Goal: Task Accomplishment & Management: Complete application form

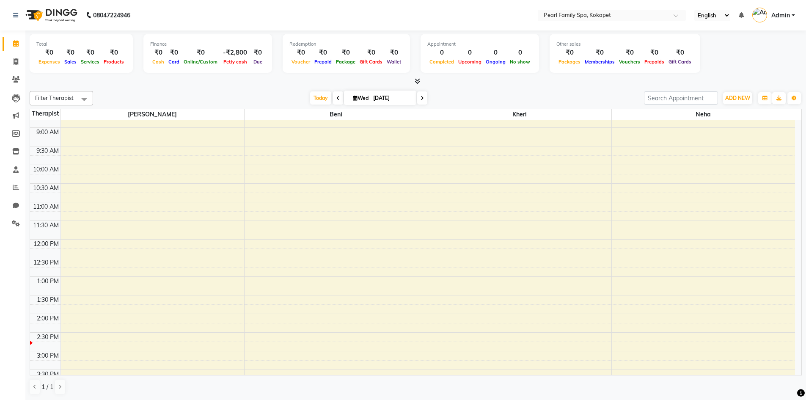
scroll to position [296, 0]
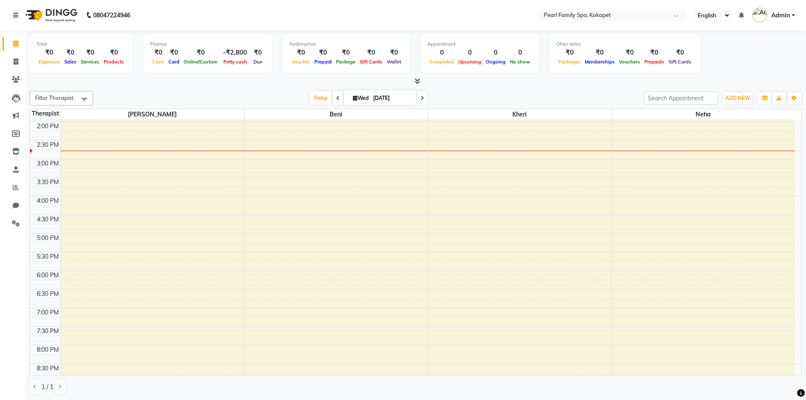
click at [83, 151] on div at bounding box center [152, 151] width 183 height 0
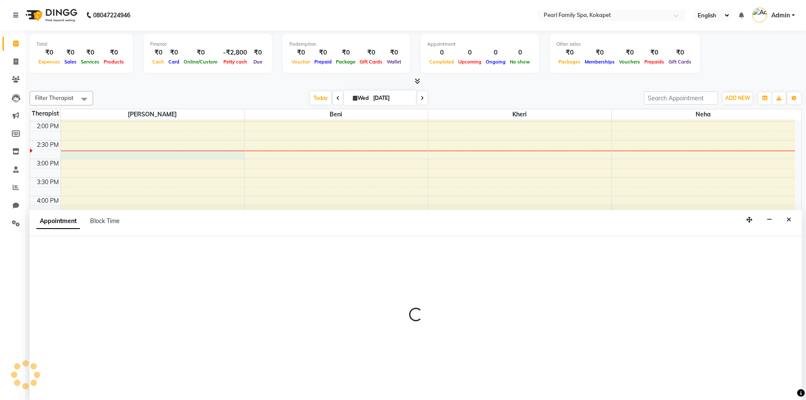
scroll to position [0, 0]
select select "86778"
select select "885"
select select "tentative"
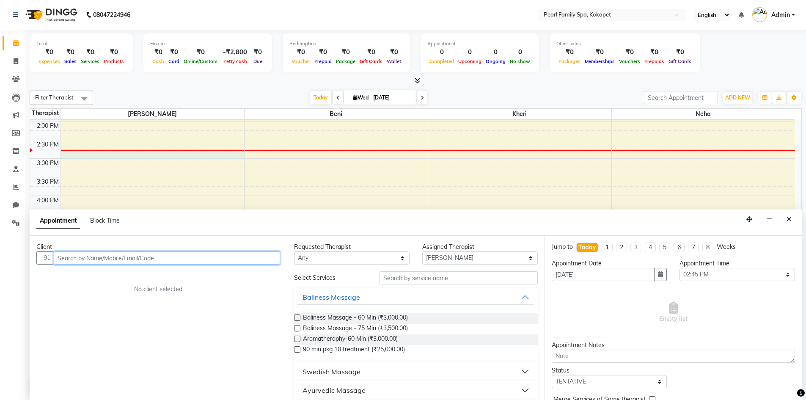
scroll to position [0, 0]
type input "9949241859"
click at [265, 257] on span "Add Client" at bounding box center [262, 258] width 28 height 8
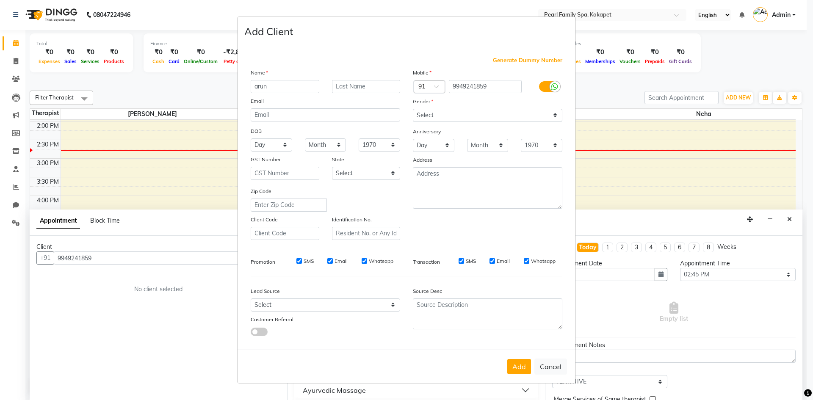
type input "arun"
click at [509, 113] on select "Select [DEMOGRAPHIC_DATA] [DEMOGRAPHIC_DATA] Other Prefer Not To Say" at bounding box center [487, 115] width 149 height 13
select select "[DEMOGRAPHIC_DATA]"
click at [413, 109] on select "Select [DEMOGRAPHIC_DATA] [DEMOGRAPHIC_DATA] Other Prefer Not To Say" at bounding box center [487, 115] width 149 height 13
click at [519, 361] on button "Add" at bounding box center [519, 366] width 24 height 15
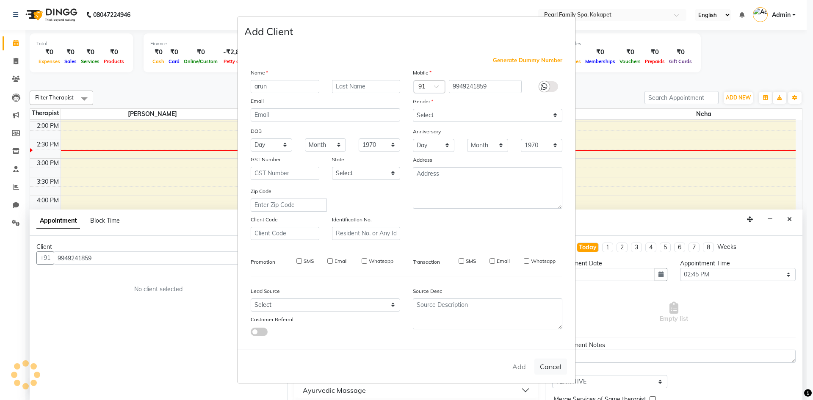
select select
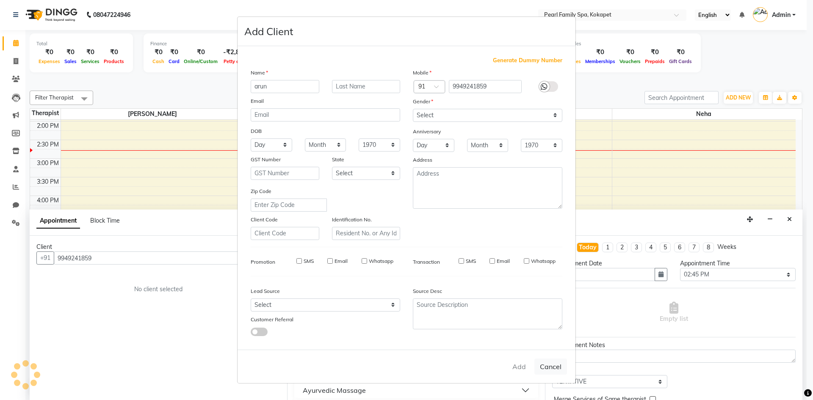
select select
checkbox input "false"
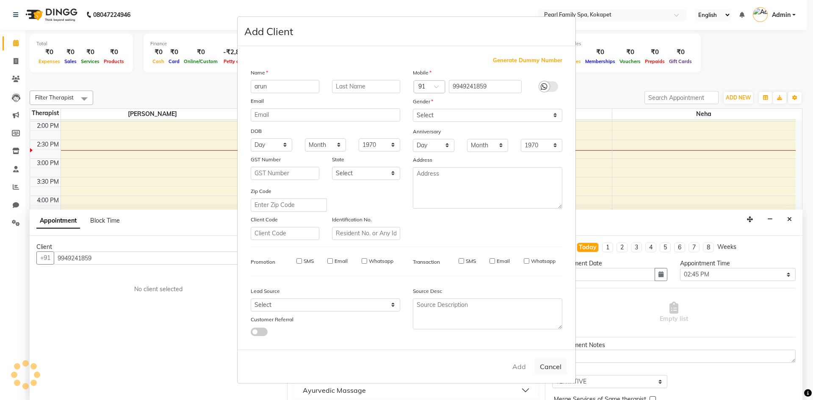
checkbox input "false"
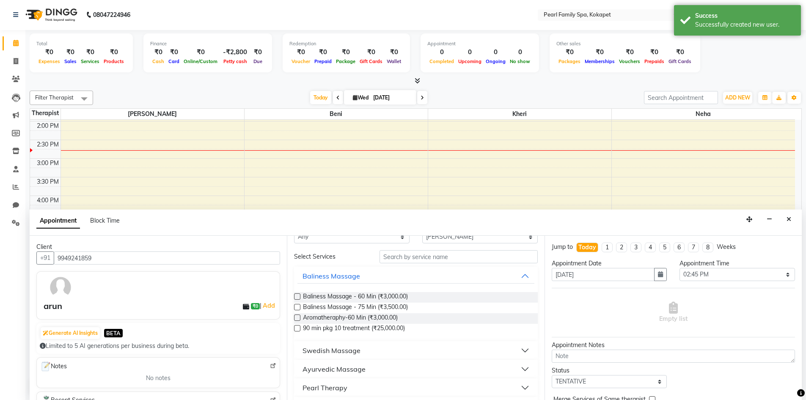
scroll to position [42, 0]
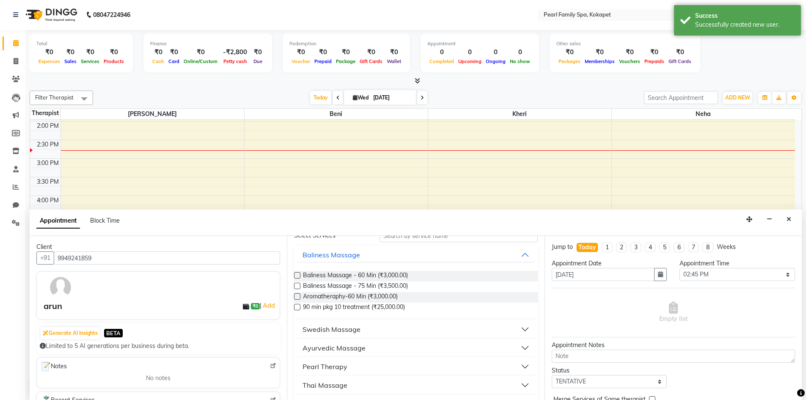
click at [297, 286] on label at bounding box center [297, 286] width 6 height 6
click at [297, 286] on input "checkbox" at bounding box center [297, 287] width 6 height 6
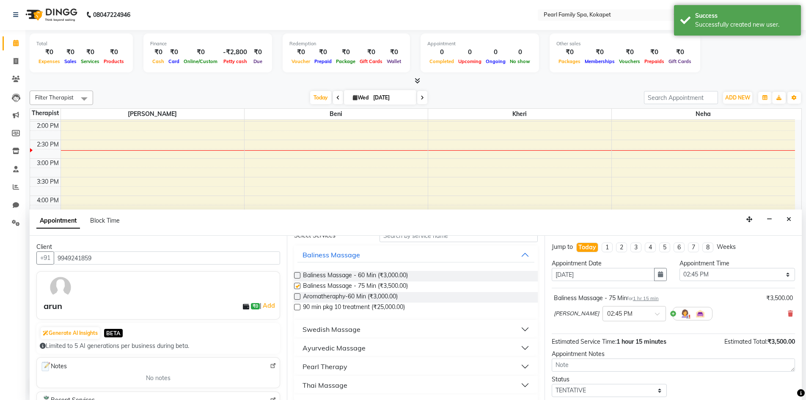
checkbox input "false"
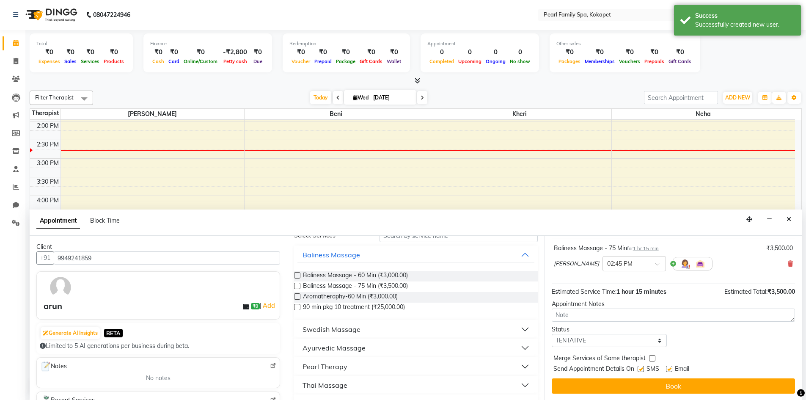
scroll to position [50, 0]
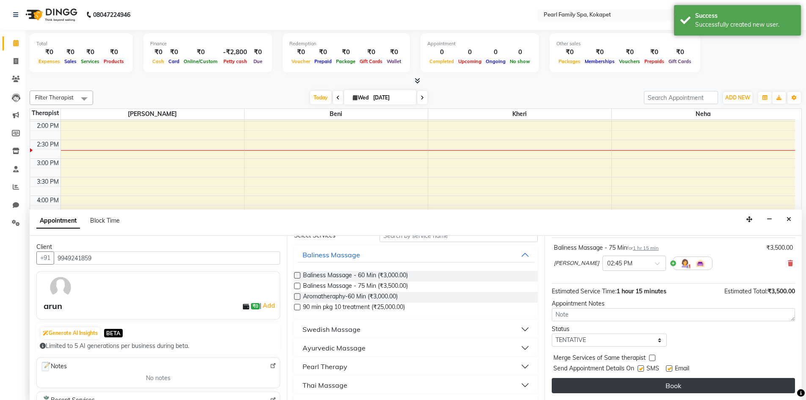
click at [715, 386] on button "Book" at bounding box center [673, 385] width 243 height 15
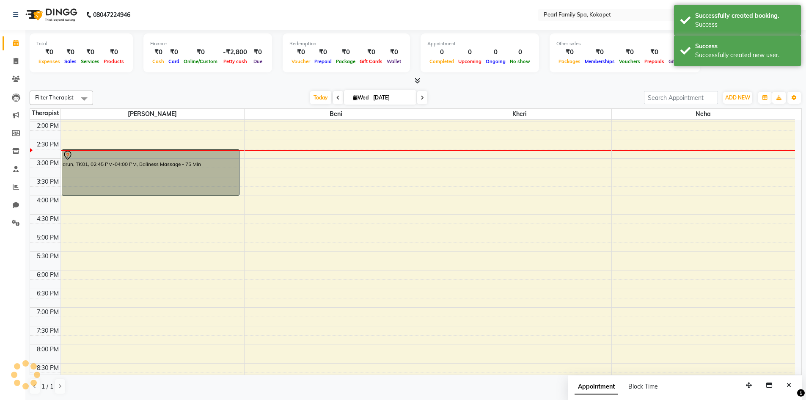
scroll to position [0, 0]
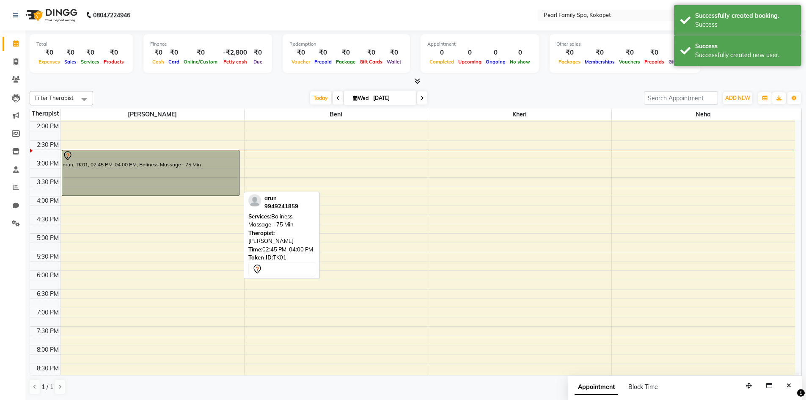
click at [141, 183] on div "arun, TK01, 02:45 PM-04:00 PM, Baliness Massage - 75 Min" at bounding box center [150, 172] width 177 height 45
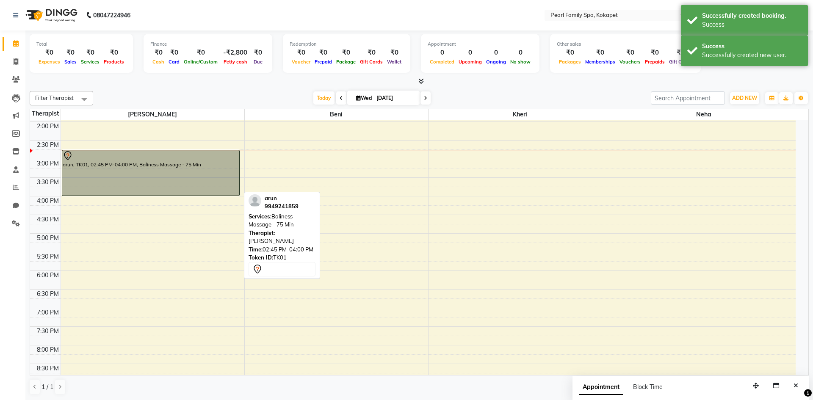
select select "7"
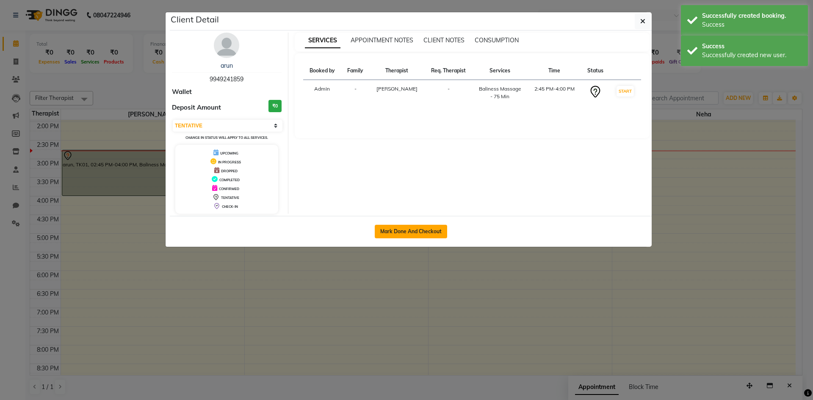
click at [381, 230] on button "Mark Done And Checkout" at bounding box center [411, 232] width 72 height 14
select select "service"
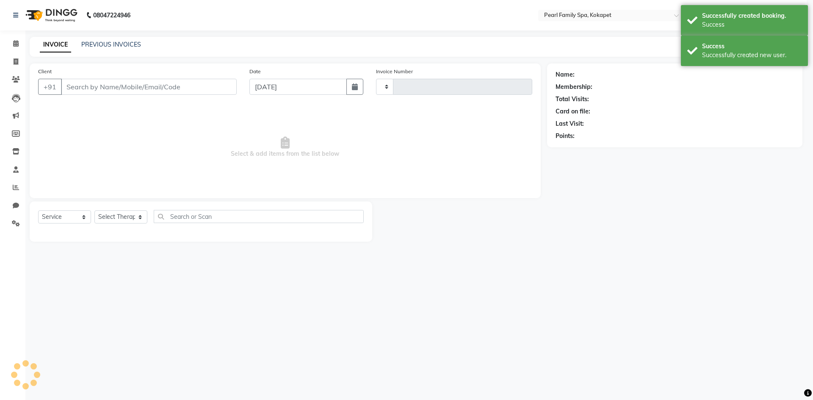
type input "0307"
select select "6217"
type input "9949241859"
select select "86778"
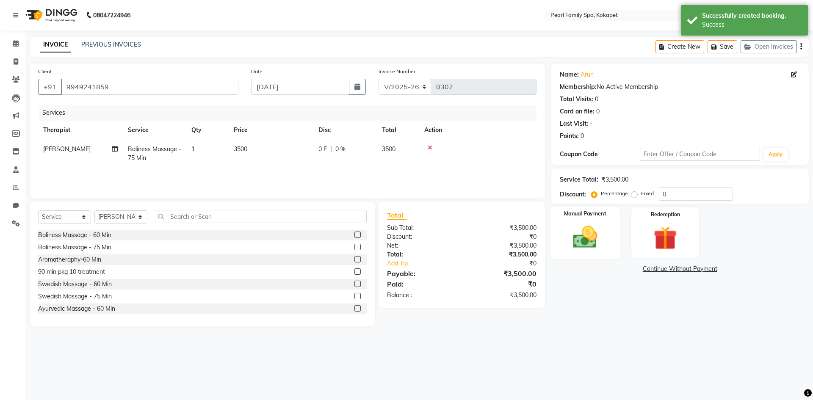
click at [595, 246] on img at bounding box center [584, 237] width 39 height 28
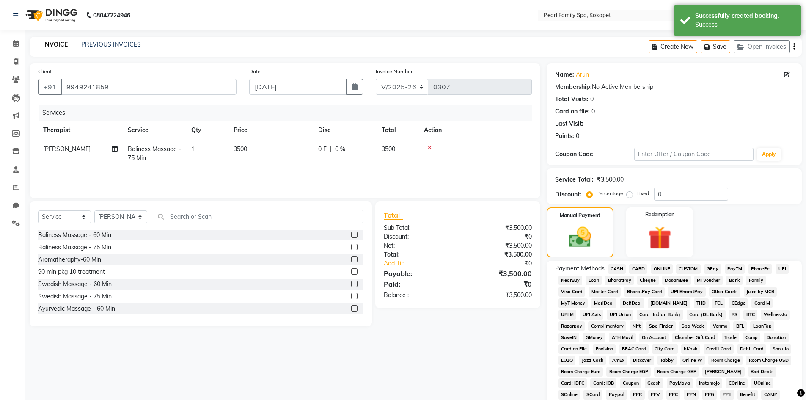
click at [783, 268] on span "UPI" at bounding box center [782, 269] width 13 height 10
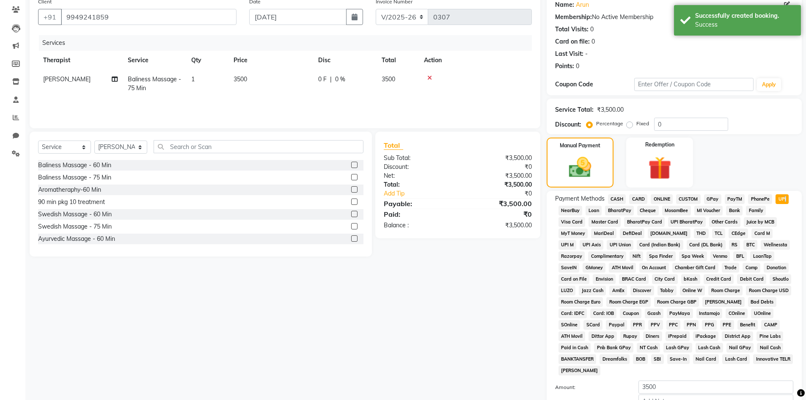
scroll to position [157, 0]
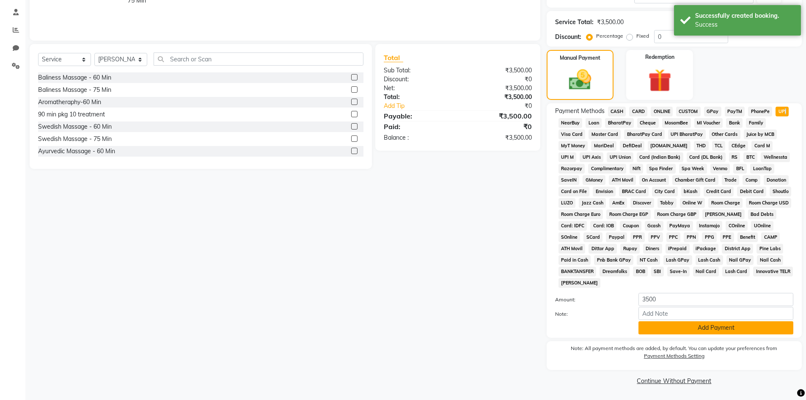
click at [725, 327] on button "Add Payment" at bounding box center [716, 327] width 155 height 13
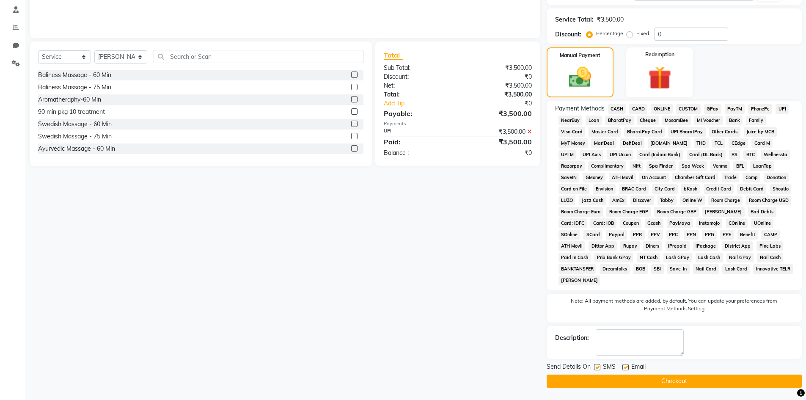
scroll to position [160, 0]
click at [696, 380] on button "Checkout" at bounding box center [674, 380] width 255 height 13
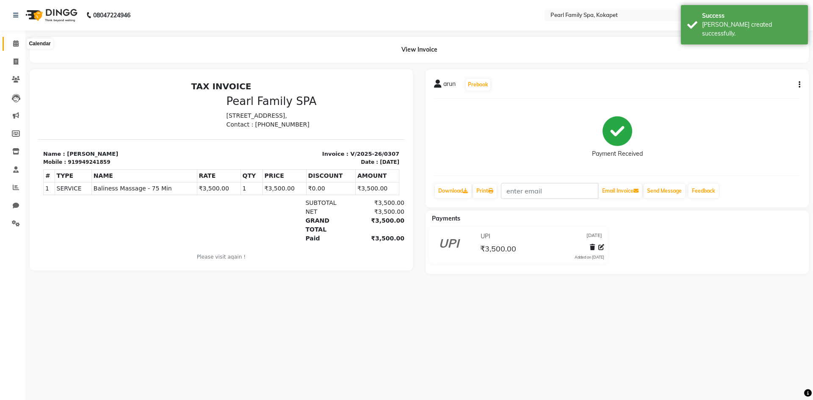
click at [16, 45] on icon at bounding box center [16, 43] width 6 height 6
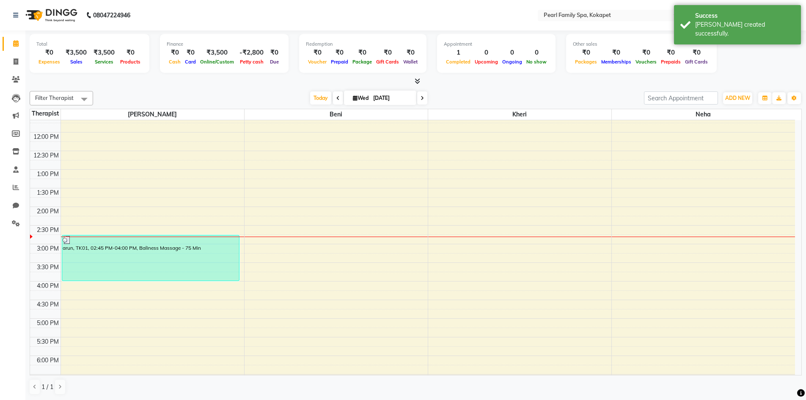
scroll to position [296, 0]
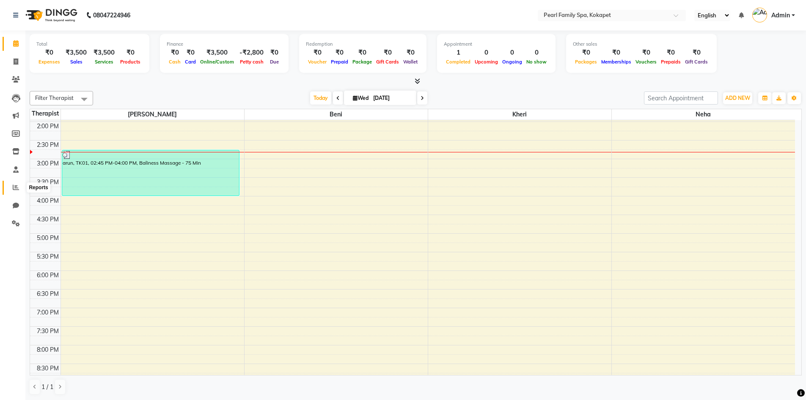
click at [17, 183] on span at bounding box center [15, 188] width 15 height 10
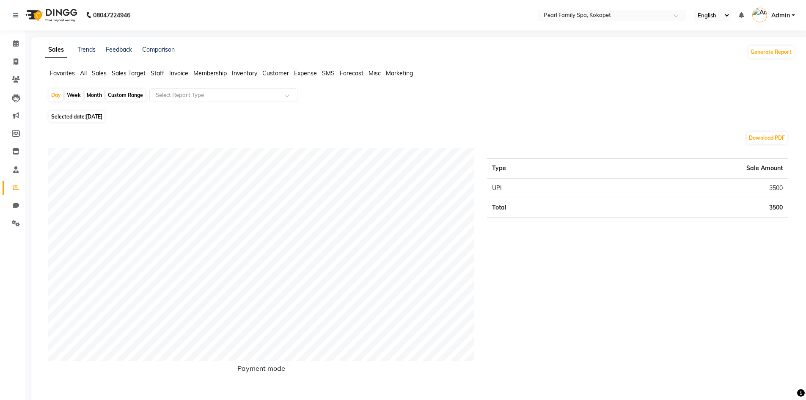
click at [89, 93] on div "Month" at bounding box center [94, 95] width 19 height 12
select select "9"
select select "2025"
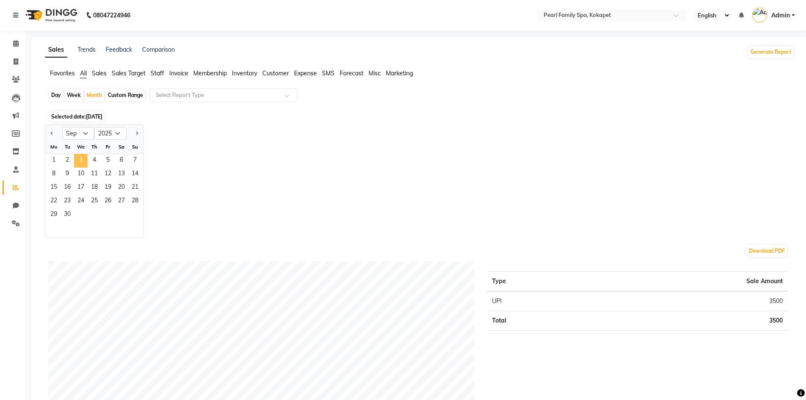
click at [77, 158] on span "3" at bounding box center [81, 161] width 14 height 14
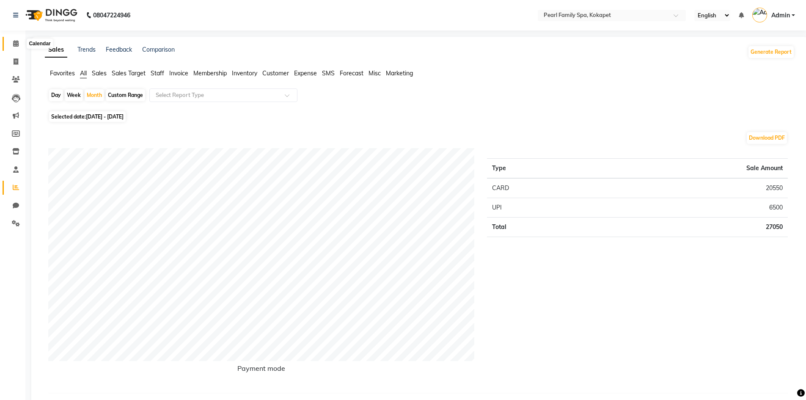
click at [11, 44] on span at bounding box center [15, 44] width 15 height 10
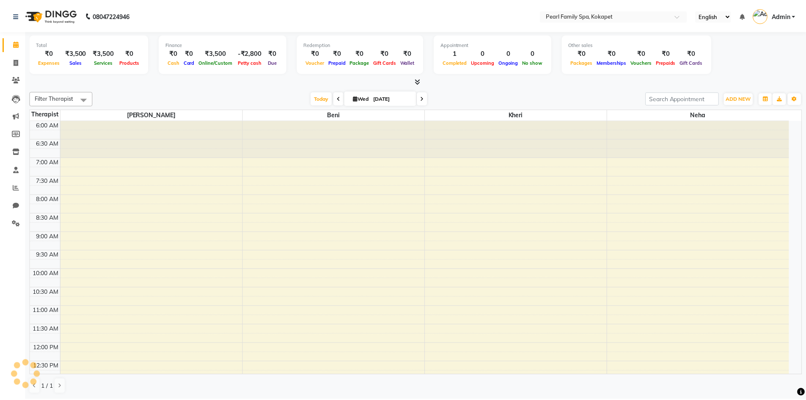
scroll to position [298, 0]
